Goal: Information Seeking & Learning: Learn about a topic

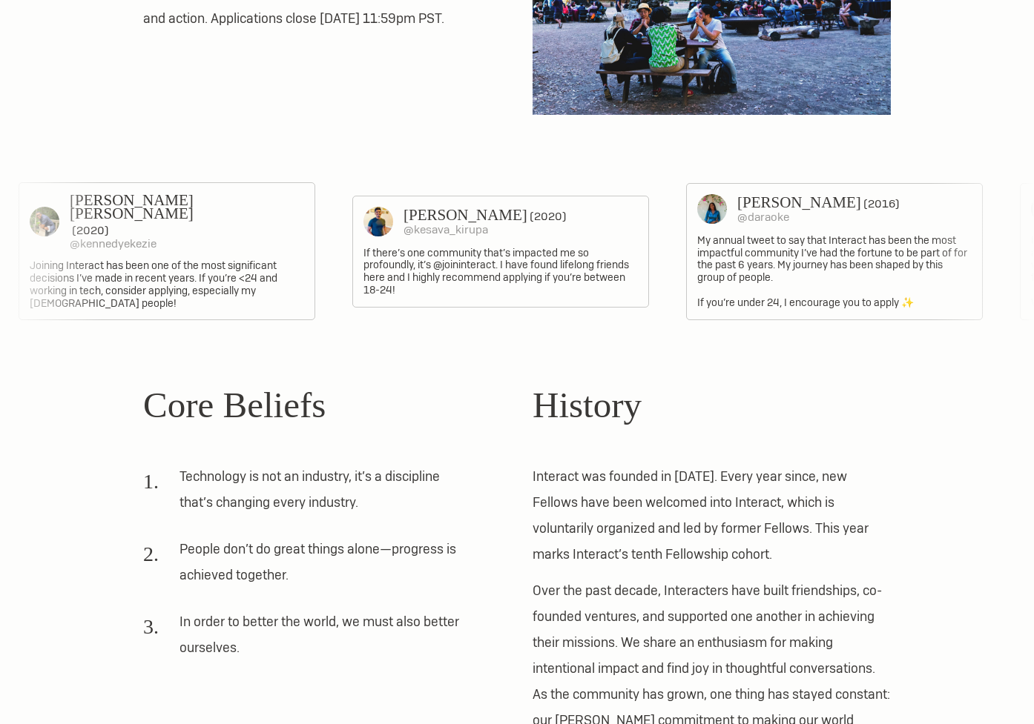
scroll to position [954, 0]
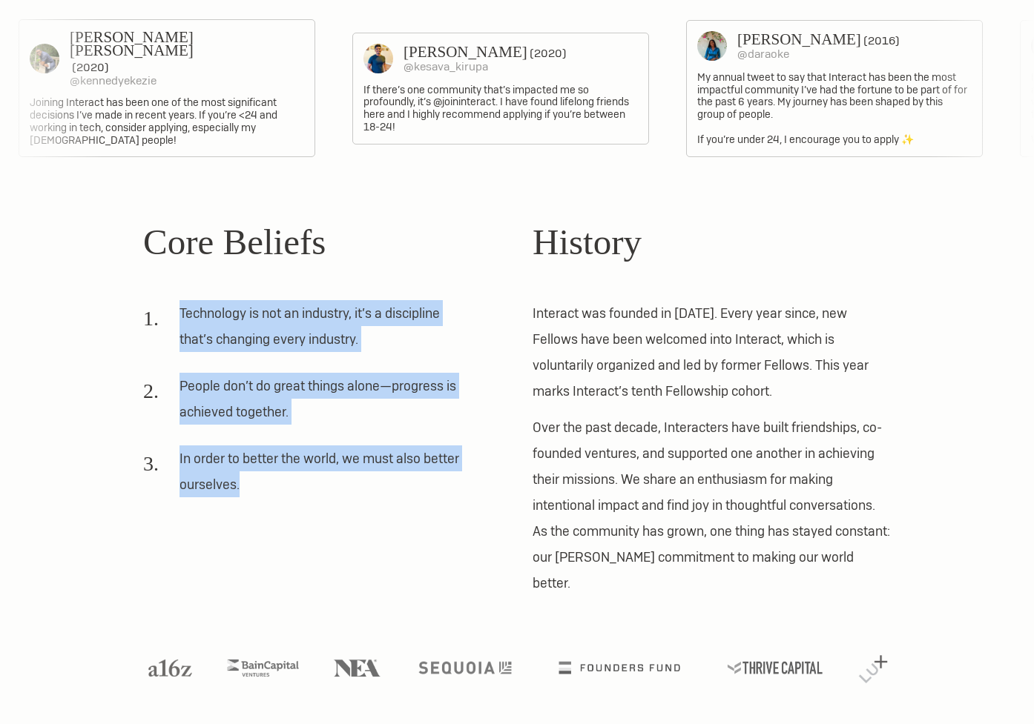
drag, startPoint x: 348, startPoint y: 272, endPoint x: 346, endPoint y: 476, distance: 203.9
click at [346, 476] on div "Core Beliefs Technology is not an industry, it’s a discipline that’s changing e…" at bounding box center [322, 406] width 358 height 382
click at [346, 476] on li "In order to better the world, we must also better ourselves." at bounding box center [306, 477] width 327 height 62
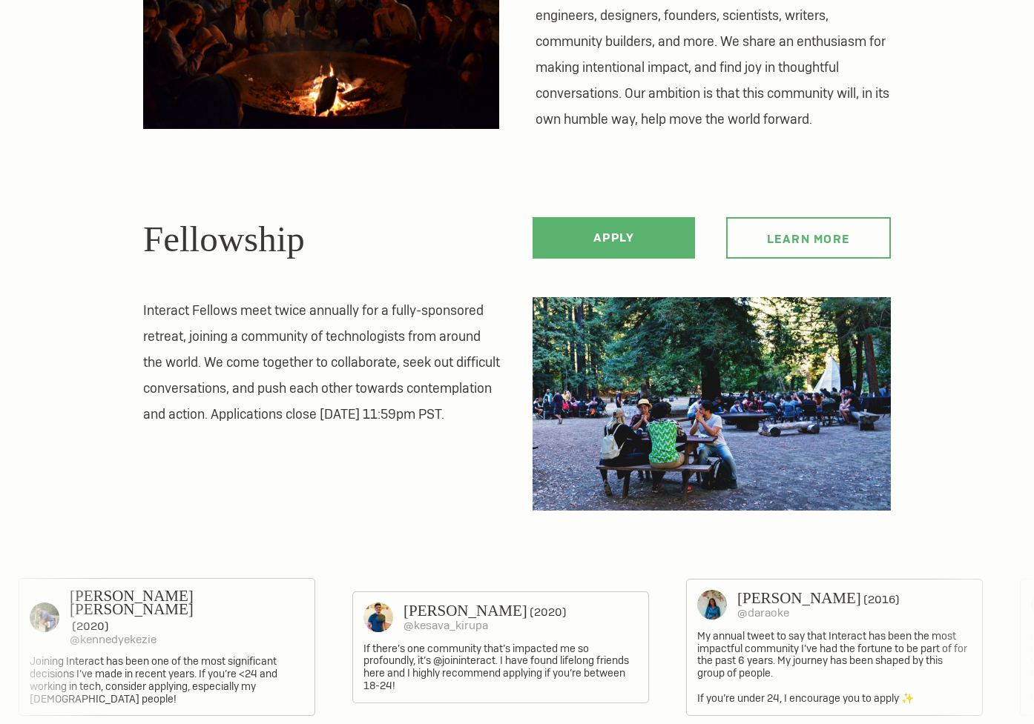
scroll to position [0, 0]
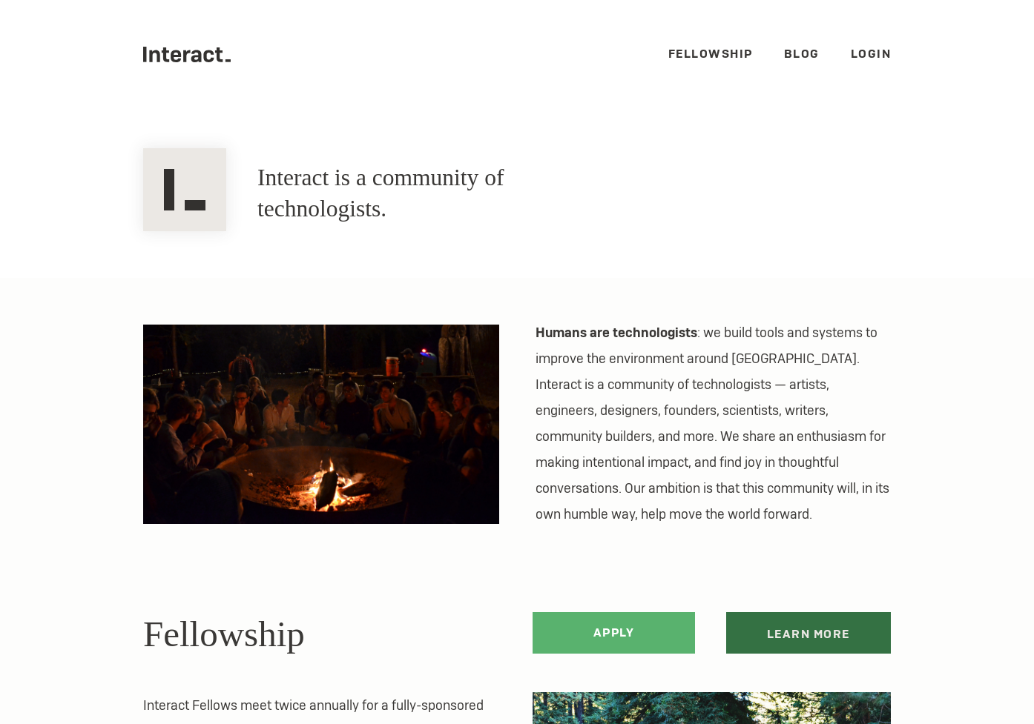
click at [848, 626] on link "Learn more" at bounding box center [808, 633] width 165 height 42
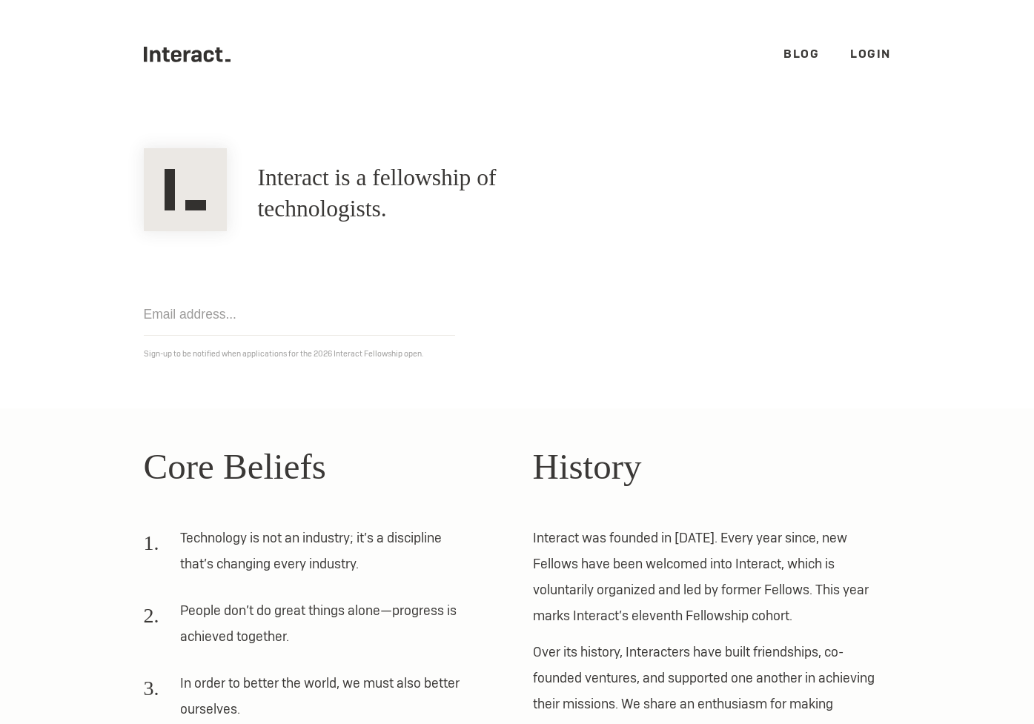
click at [794, 49] on link "Blog" at bounding box center [802, 54] width 36 height 16
